Goal: Information Seeking & Learning: Learn about a topic

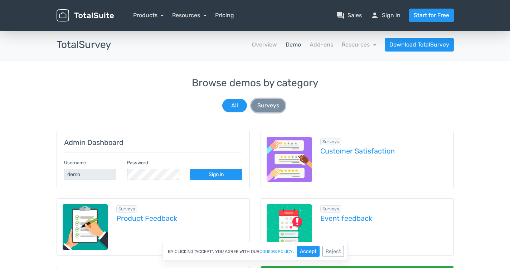
click at [264, 106] on button "Surveys" at bounding box center [268, 106] width 34 height 14
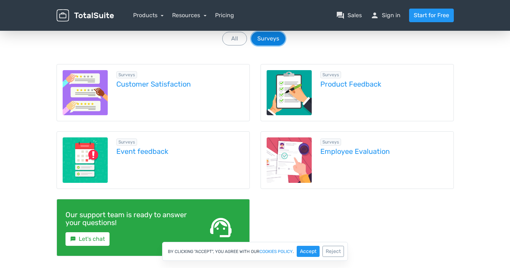
scroll to position [72, 0]
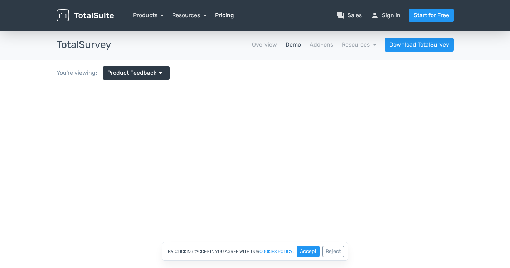
click at [224, 14] on link "Pricing" at bounding box center [224, 15] width 19 height 9
